Goal: Transaction & Acquisition: Obtain resource

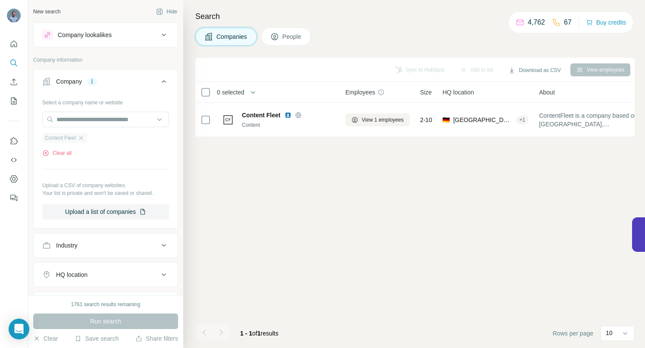
click at [87, 138] on div "Content Fleet" at bounding box center [64, 138] width 45 height 10
click at [83, 138] on icon "button" at bounding box center [81, 138] width 7 height 7
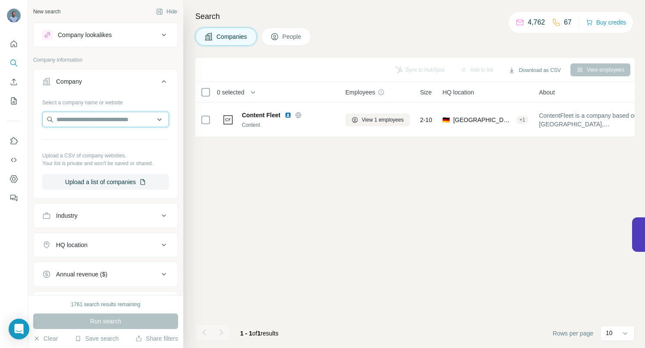
click at [84, 115] on input "text" at bounding box center [105, 120] width 127 height 16
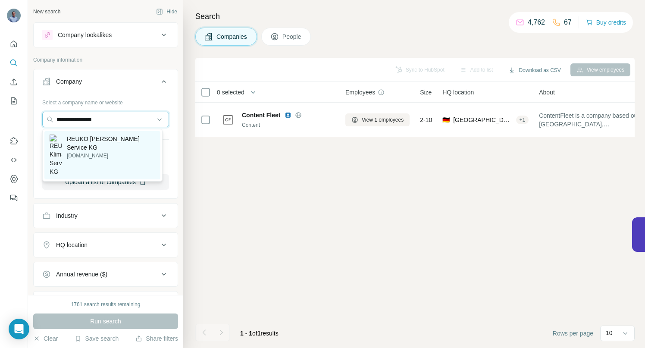
type input "**********"
click at [88, 152] on p "[DOMAIN_NAME]" at bounding box center [111, 156] width 88 height 8
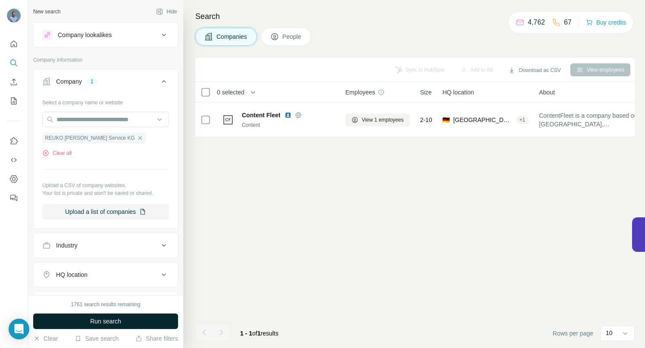
click at [99, 319] on span "Run search" at bounding box center [105, 321] width 31 height 9
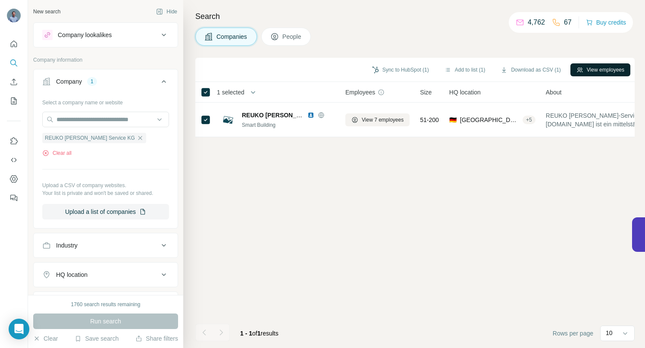
click at [581, 68] on button "View employees" at bounding box center [601, 69] width 60 height 13
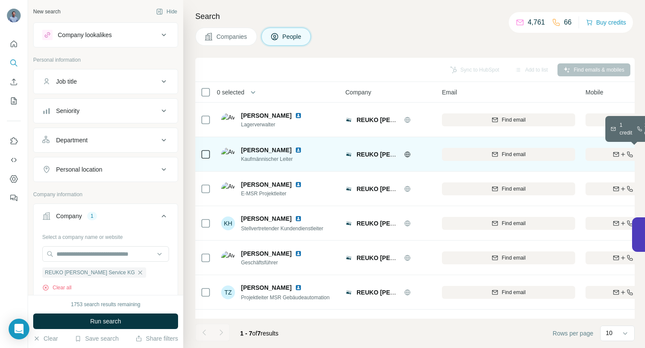
click at [620, 155] on icon "button" at bounding box center [623, 154] width 7 height 7
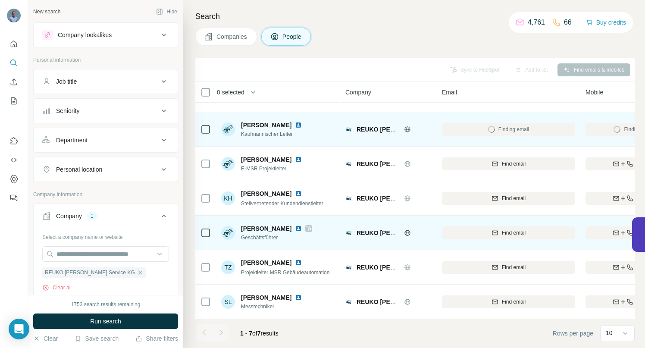
scroll to position [30, 0]
click at [599, 229] on div "Find both" at bounding box center [636, 233] width 101 height 8
click at [295, 121] on img at bounding box center [298, 124] width 7 height 7
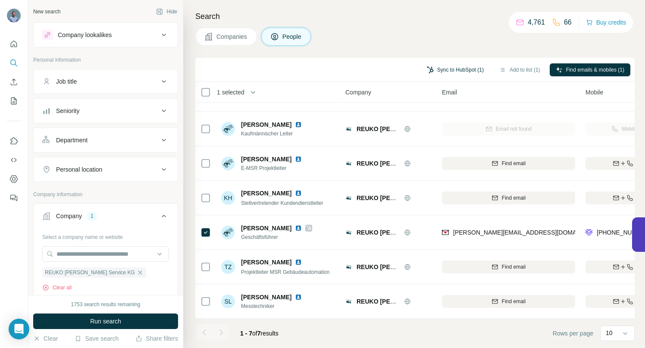
click at [443, 71] on button "Sync to HubSpot (1)" at bounding box center [455, 69] width 69 height 13
click at [313, 66] on div "Sync to HubSpot (1) Add to list (1) Find emails & mobiles (1)" at bounding box center [415, 69] width 431 height 15
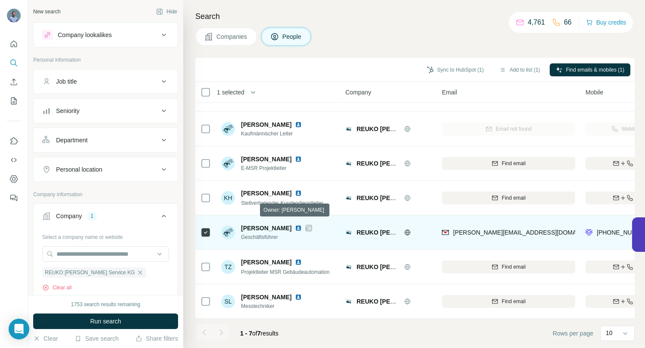
click at [306, 225] on icon at bounding box center [308, 228] width 5 height 7
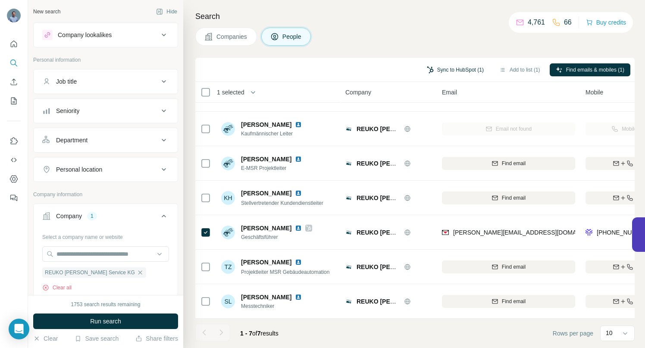
click at [441, 71] on button "Sync to HubSpot (1)" at bounding box center [455, 69] width 69 height 13
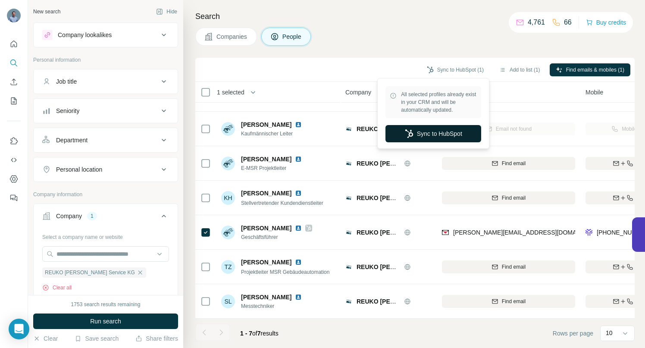
click at [428, 135] on button "Sync to HubSpot" at bounding box center [434, 133] width 96 height 17
